Goal: Find specific page/section: Find specific page/section

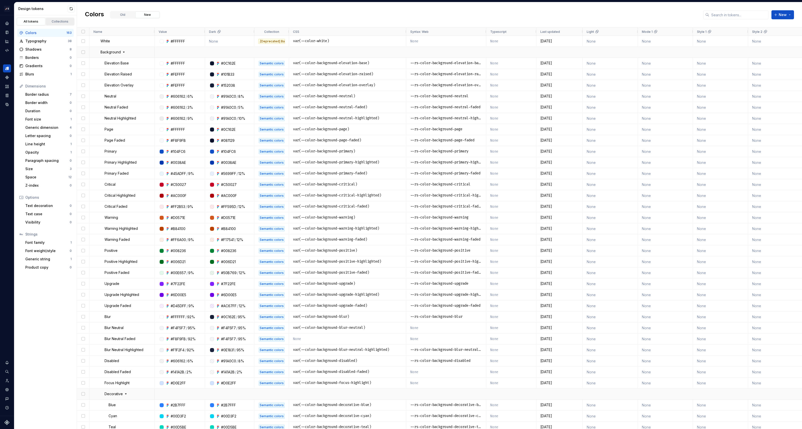
click at [58, 20] on div "Collections" at bounding box center [60, 22] width 25 height 4
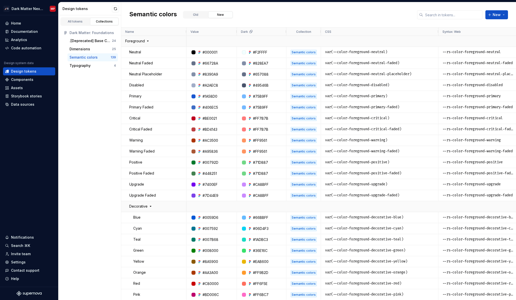
click at [99, 142] on div "All tokens Collections Dark Matter: Foundations .[Deprecated] Base Colors 24 Di…" at bounding box center [89, 157] width 63 height 285
drag, startPoint x: 32, startPoint y: 23, endPoint x: 64, endPoint y: 24, distance: 32.6
click at [32, 23] on div "Home" at bounding box center [29, 23] width 48 height 5
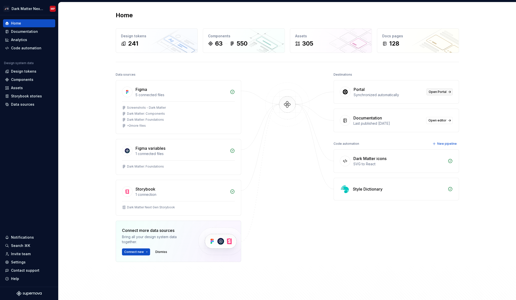
click at [442, 92] on span "Open Portal" at bounding box center [437, 92] width 18 height 4
click at [18, 73] on div "Design tokens" at bounding box center [23, 71] width 25 height 5
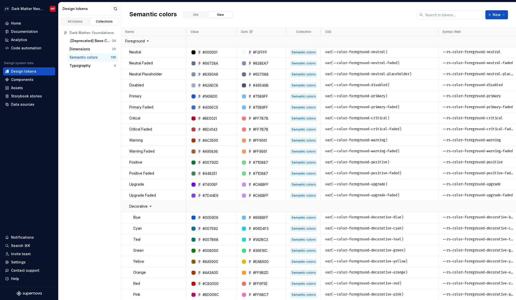
drag, startPoint x: 186, startPoint y: 33, endPoint x: 180, endPoint y: 35, distance: 6.4
click at [176, 34] on div "Name" at bounding box center [153, 32] width 65 height 8
drag, startPoint x: 186, startPoint y: 30, endPoint x: 168, endPoint y: 31, distance: 18.1
click at [163, 33] on div "Name" at bounding box center [153, 32] width 65 height 8
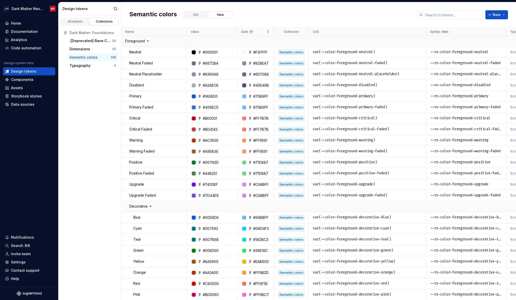
drag, startPoint x: 269, startPoint y: 33, endPoint x: 262, endPoint y: 32, distance: 7.3
click at [273, 33] on div at bounding box center [274, 32] width 2 height 8
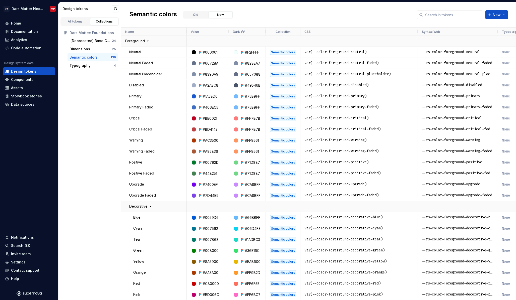
drag, startPoint x: 237, startPoint y: 31, endPoint x: 233, endPoint y: 31, distance: 3.5
click at [228, 32] on div at bounding box center [228, 32] width 2 height 8
click at [266, 30] on div at bounding box center [267, 32] width 2 height 8
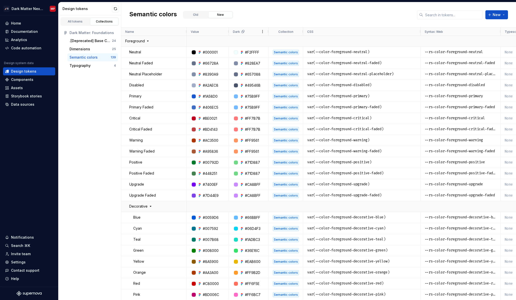
drag, startPoint x: 278, startPoint y: 32, endPoint x: 267, endPoint y: 32, distance: 10.5
click at [267, 32] on div at bounding box center [268, 32] width 2 height 8
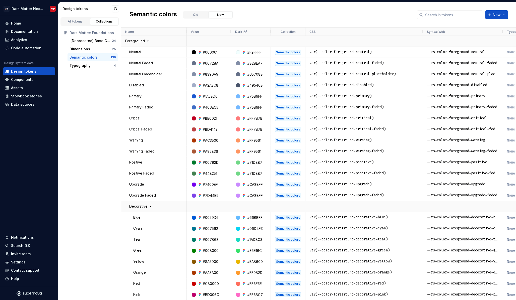
drag, startPoint x: 229, startPoint y: 32, endPoint x: 247, endPoint y: 30, distance: 17.7
click at [231, 32] on div at bounding box center [231, 32] width 2 height 8
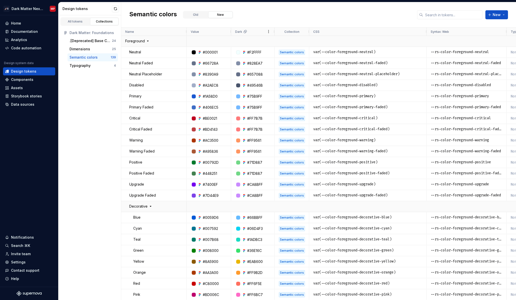
click at [274, 29] on div at bounding box center [274, 32] width 2 height 8
click at [231, 31] on div at bounding box center [231, 32] width 2 height 8
click at [310, 31] on div at bounding box center [310, 32] width 2 height 8
click at [273, 31] on div at bounding box center [273, 32] width 2 height 8
click at [230, 31] on div at bounding box center [230, 32] width 2 height 8
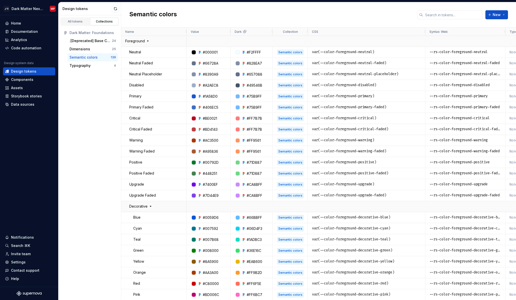
click at [327, 21] on div "Semantic colors New" at bounding box center [318, 14] width 394 height 25
